Goal: Task Accomplishment & Management: Use online tool/utility

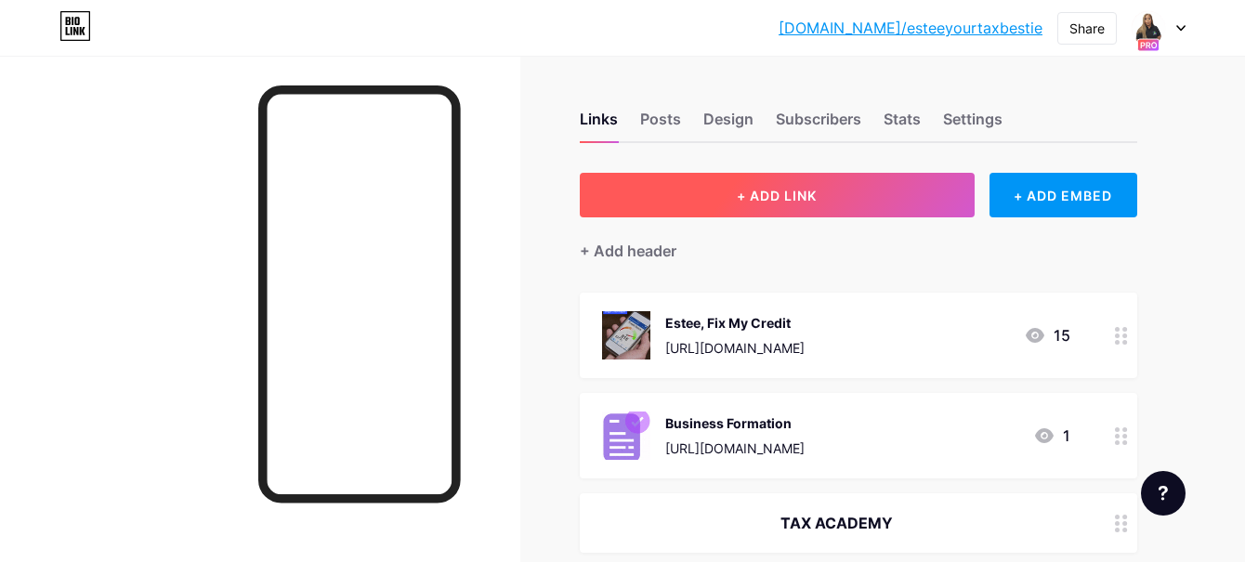
click at [766, 201] on span "+ ADD LINK" at bounding box center [777, 196] width 80 height 16
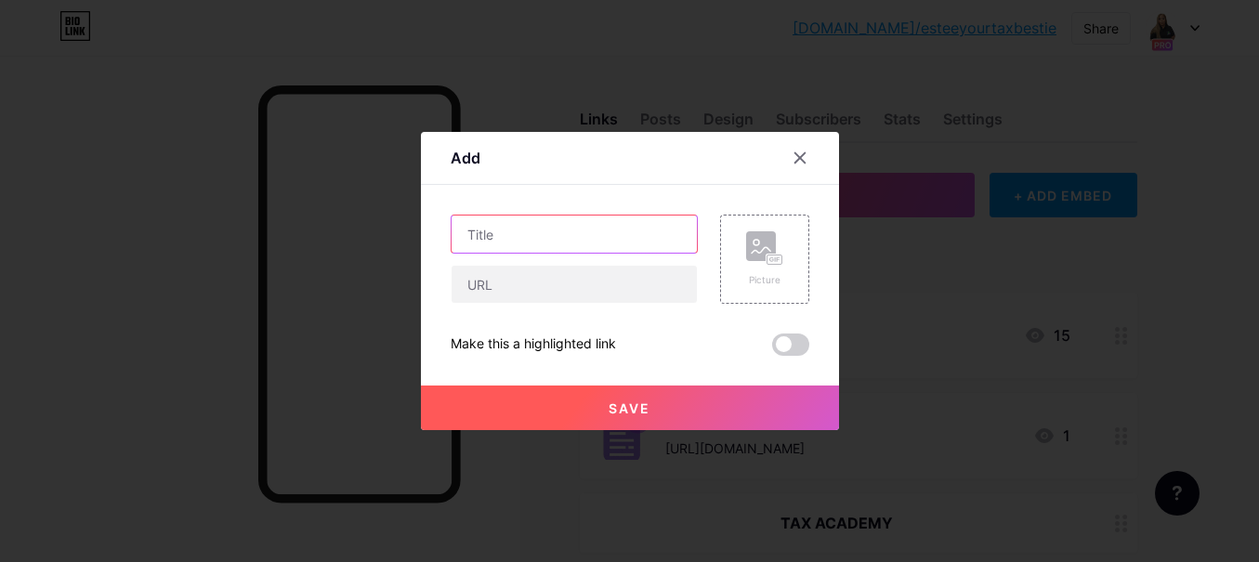
click at [572, 244] on input "text" at bounding box center [573, 233] width 245 height 37
type input "2026 Spot Reservation"
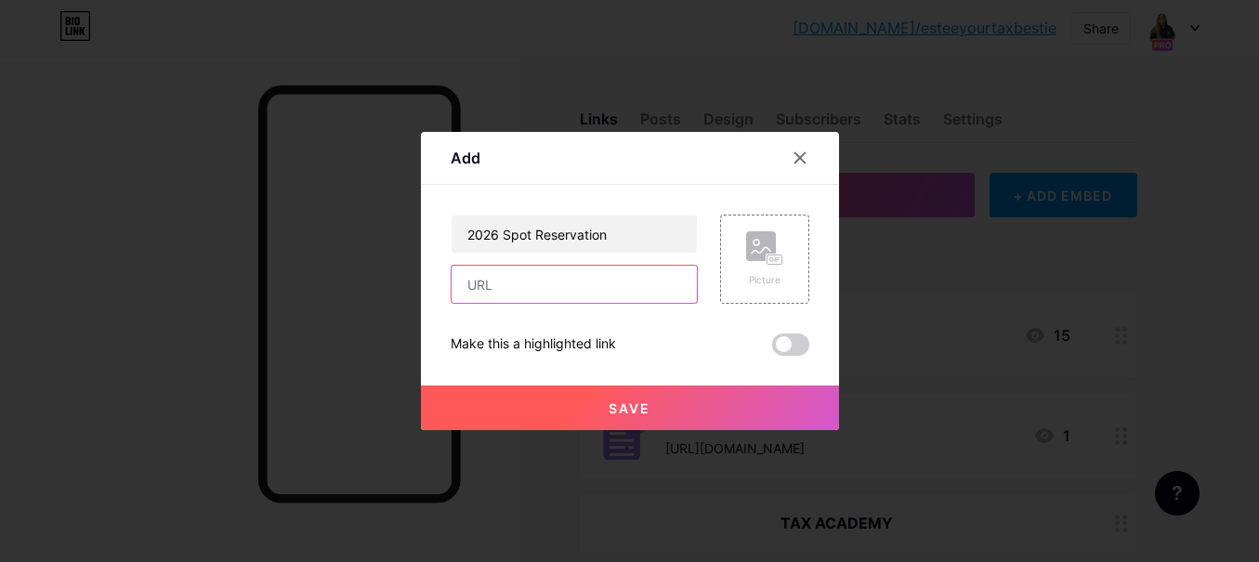
click at [571, 285] on input "text" at bounding box center [573, 284] width 245 height 37
paste input "[URL][DOMAIN_NAME]"
type input "[URL][DOMAIN_NAME]"
click at [767, 266] on div "Picture" at bounding box center [764, 259] width 37 height 56
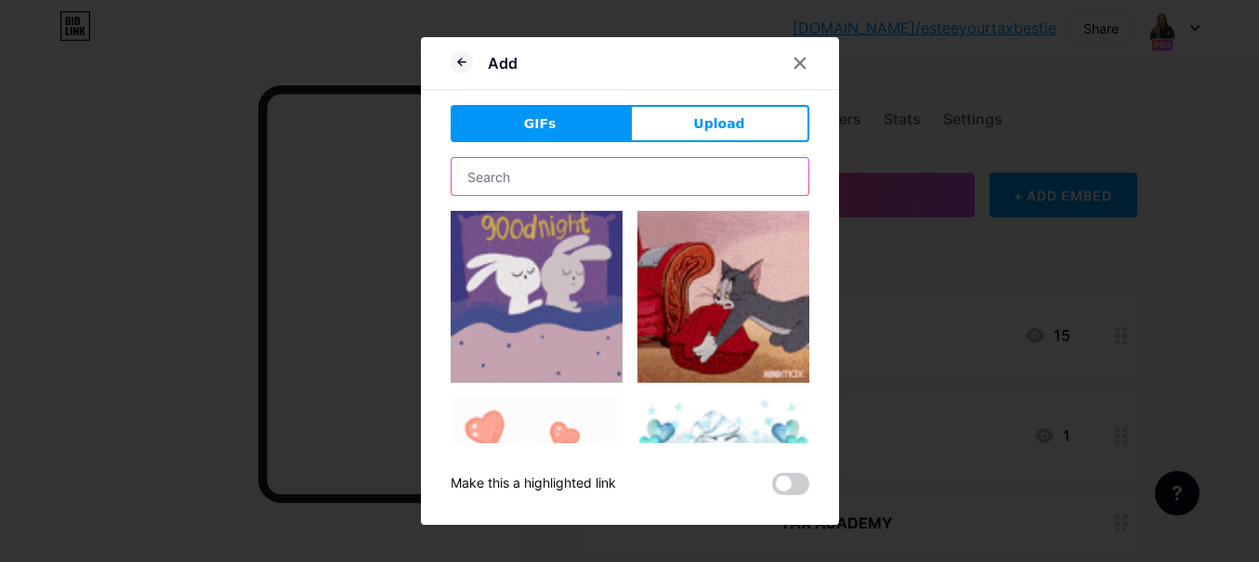
click at [633, 189] on input "text" at bounding box center [629, 176] width 357 height 37
type input "chair"
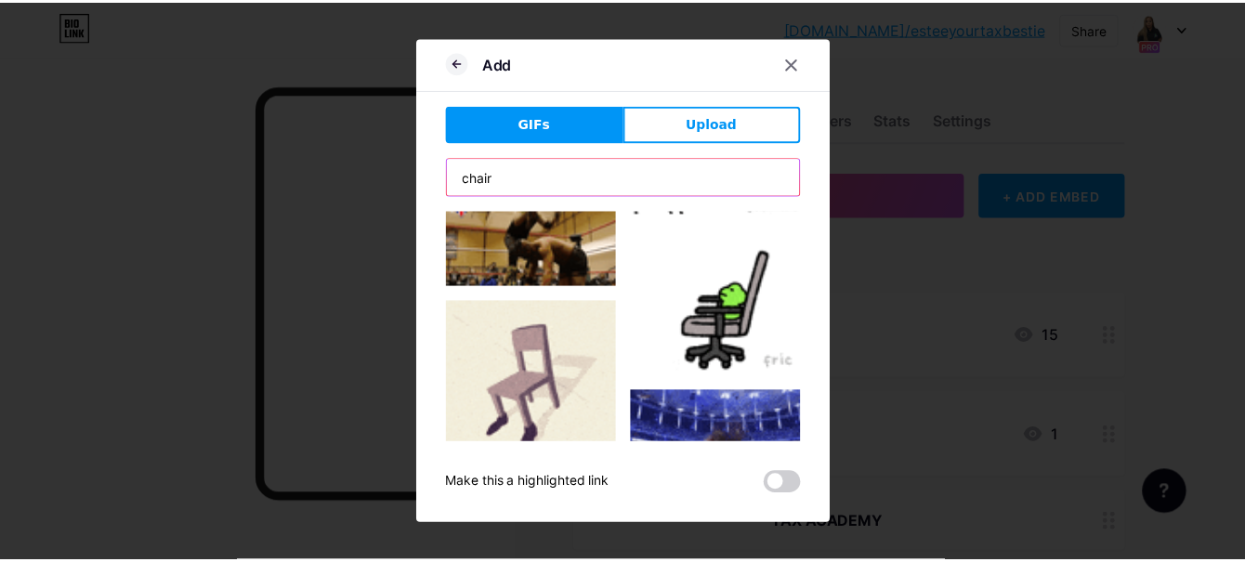
scroll to position [743, 0]
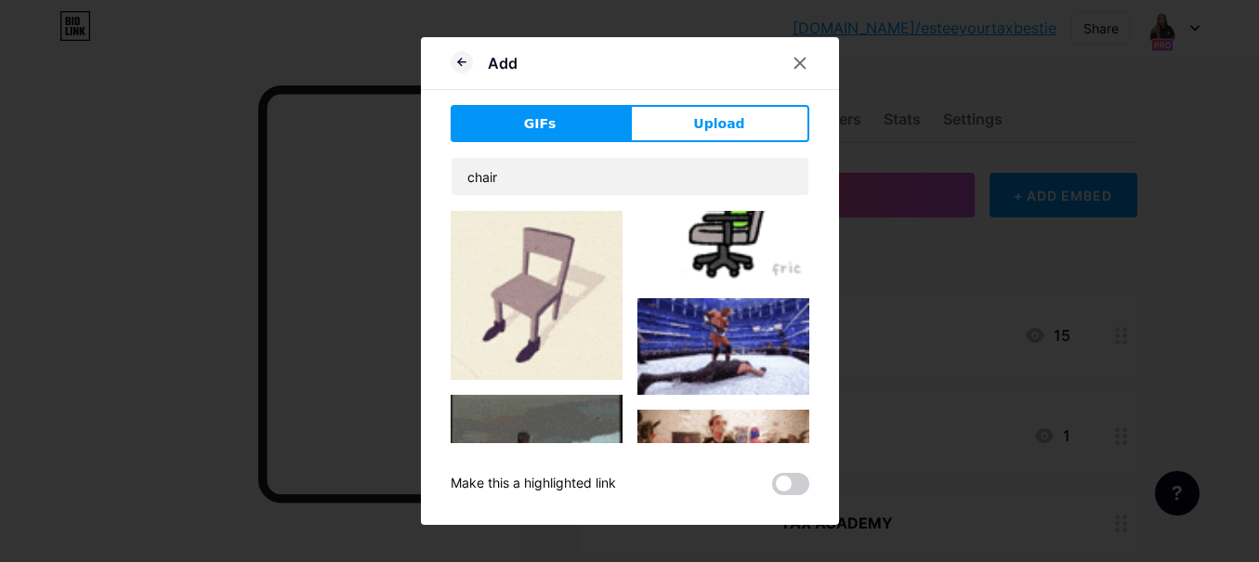
click at [536, 280] on img at bounding box center [536, 294] width 172 height 172
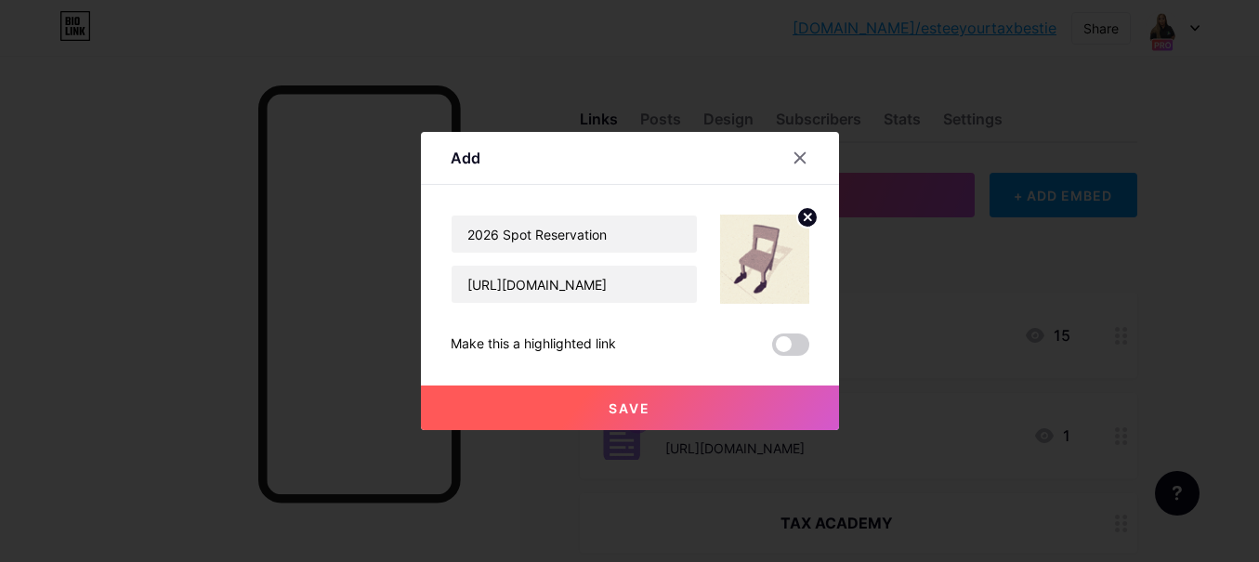
click at [635, 401] on span "Save" at bounding box center [629, 408] width 42 height 16
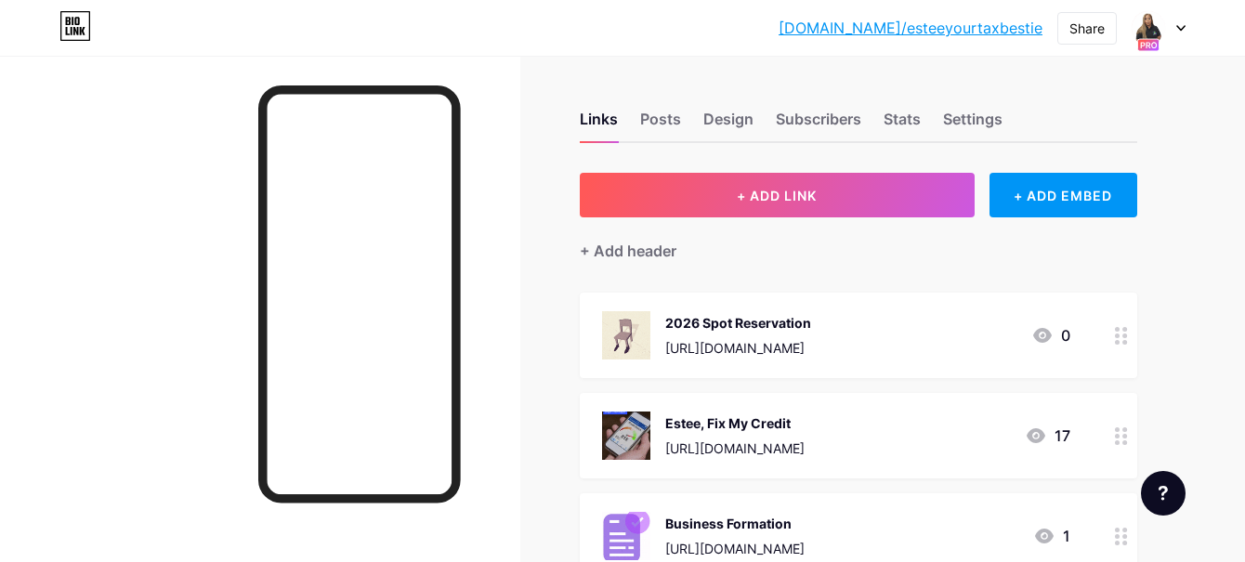
click at [973, 331] on div "2026 Spot Reservation [URL][DOMAIN_NAME] 0" at bounding box center [836, 335] width 468 height 48
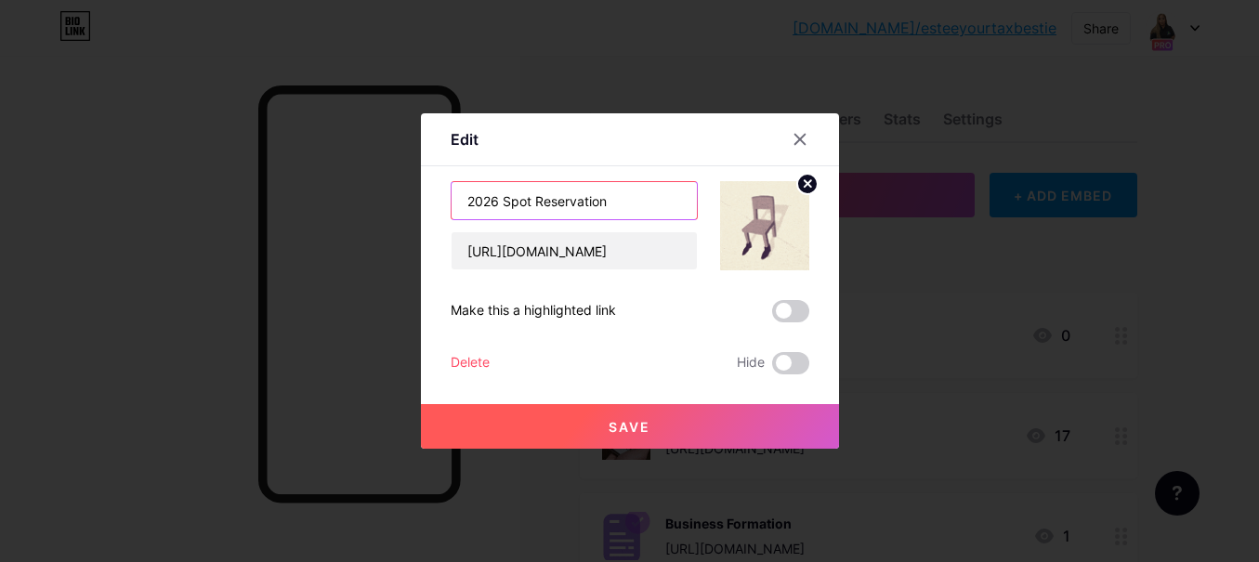
drag, startPoint x: 505, startPoint y: 203, endPoint x: 507, endPoint y: 220, distance: 16.8
click at [504, 202] on input "2026 Spot Reservation" at bounding box center [573, 200] width 245 height 37
type input "2026 VIP Spot Reservation"
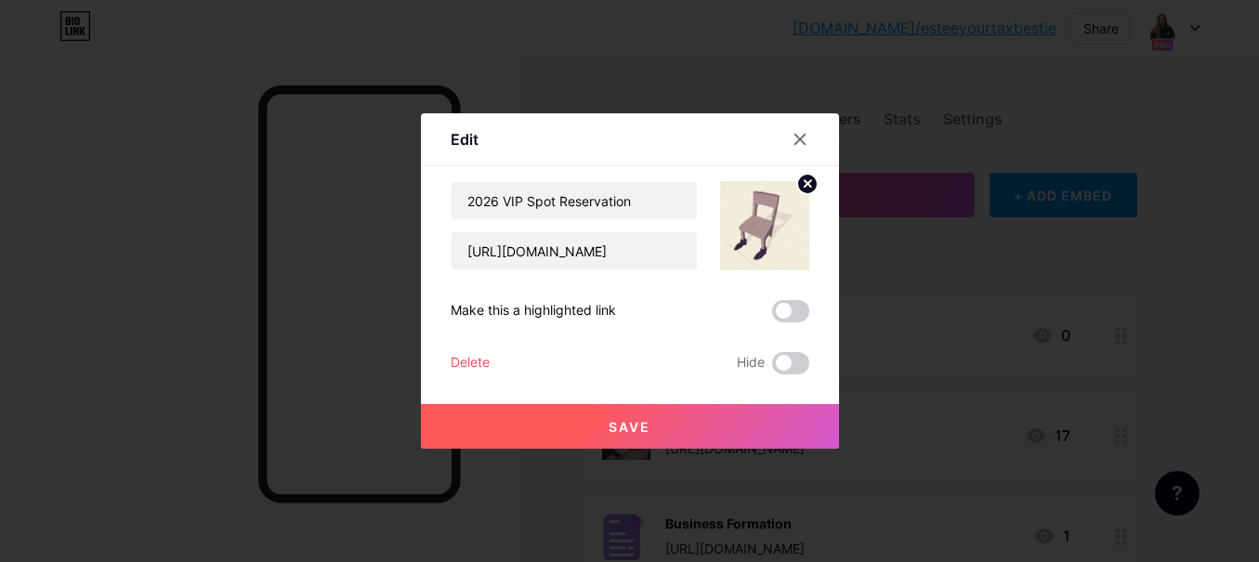
click at [646, 421] on span "Save" at bounding box center [629, 427] width 42 height 16
